Goal: Task Accomplishment & Management: Use online tool/utility

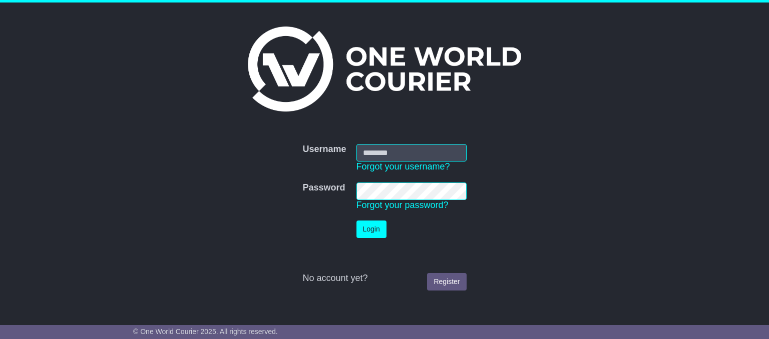
type input "**********"
click at [362, 232] on button "Login" at bounding box center [371, 230] width 30 height 18
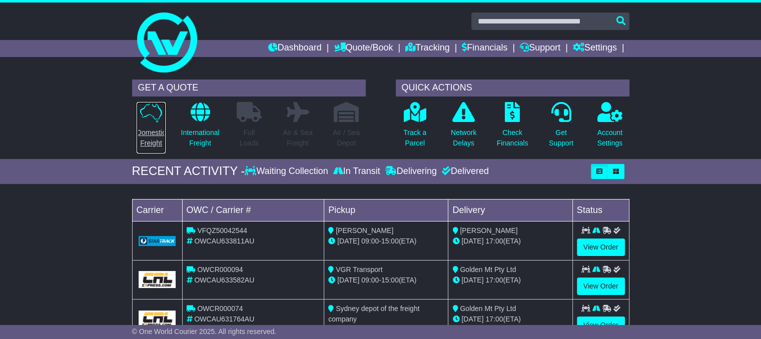
click at [160, 136] on p "Domestic Freight" at bounding box center [151, 138] width 29 height 21
